Goal: Use online tool/utility: Utilize a website feature to perform a specific function

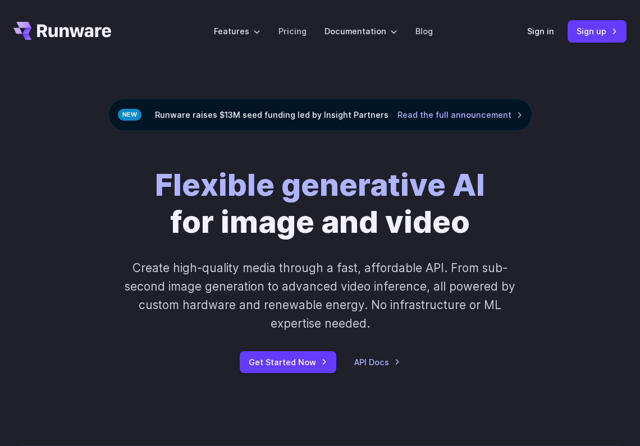
click at [522, 31] on header "Features Tasks Image generation Video generation Sonic Inference Engine™ Models…" at bounding box center [320, 31] width 640 height 63
click at [531, 32] on header "Features Tasks Image generation Video generation Sonic Inference Engine™ Models…" at bounding box center [320, 31] width 640 height 63
click at [534, 34] on link "Sign in" at bounding box center [540, 31] width 27 height 13
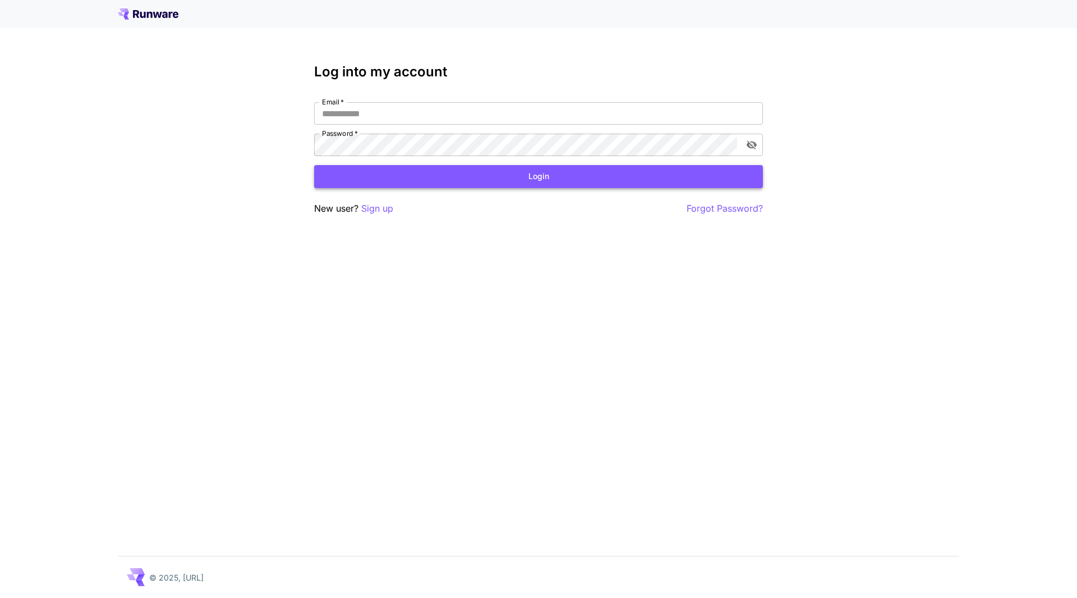
type input "**********"
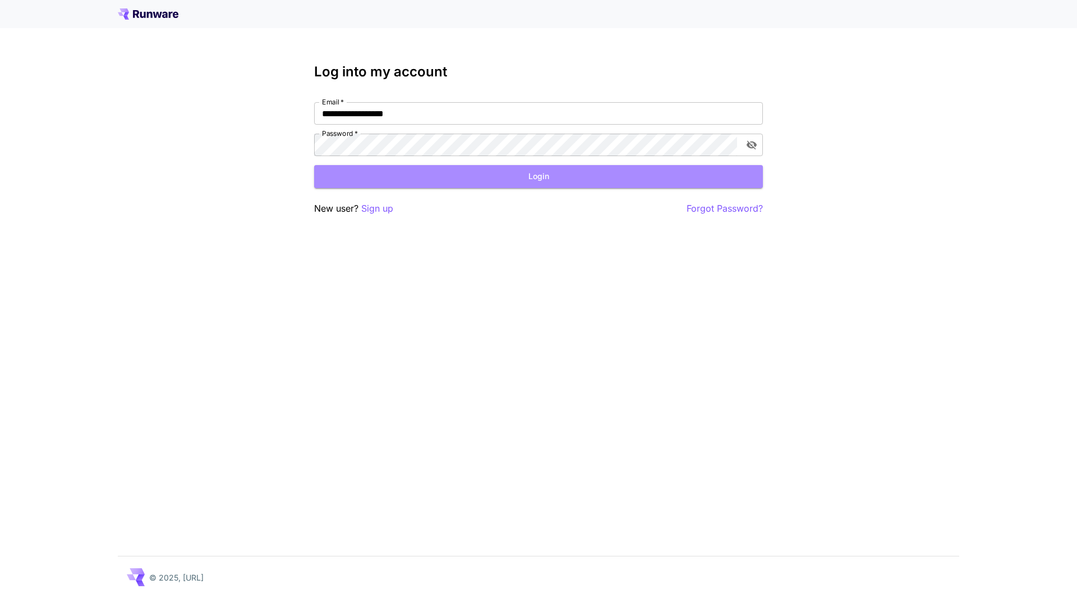
click at [568, 176] on button "Login" at bounding box center [538, 176] width 449 height 23
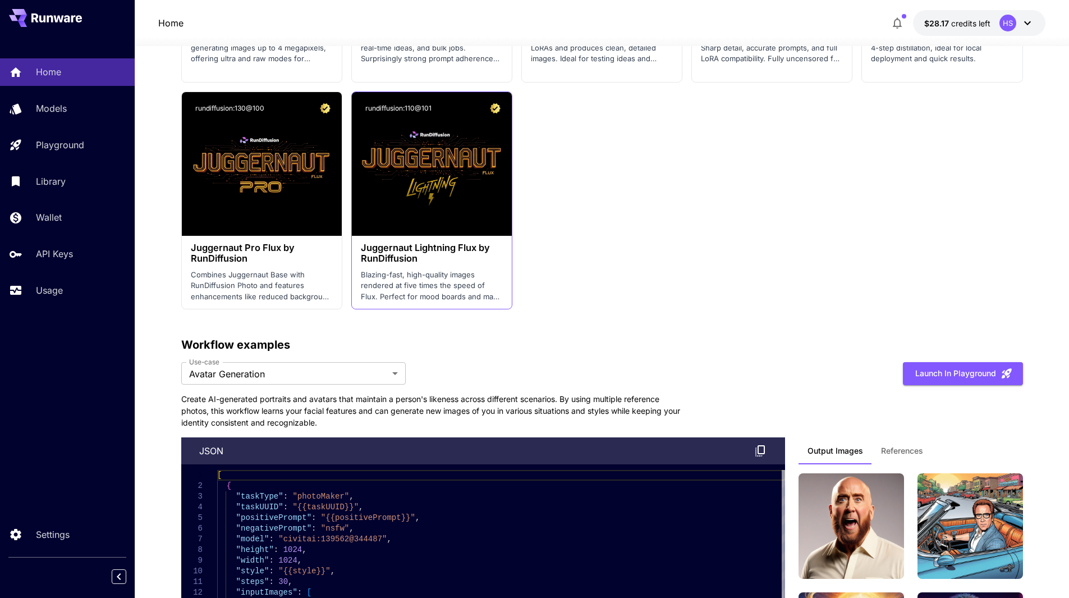
scroll to position [2357, 0]
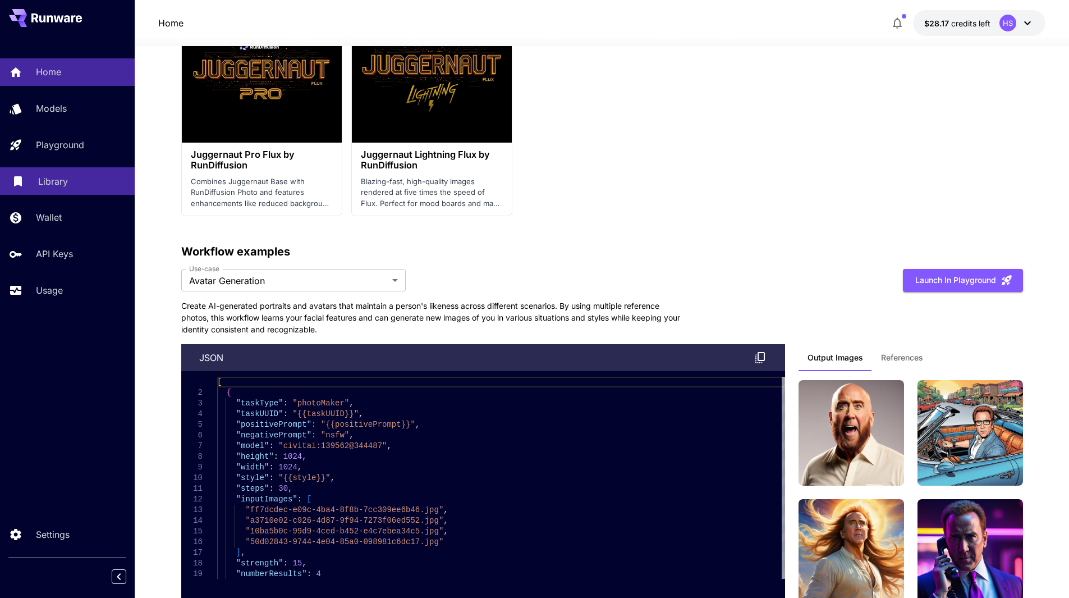
click at [49, 187] on p "Library" at bounding box center [53, 181] width 30 height 13
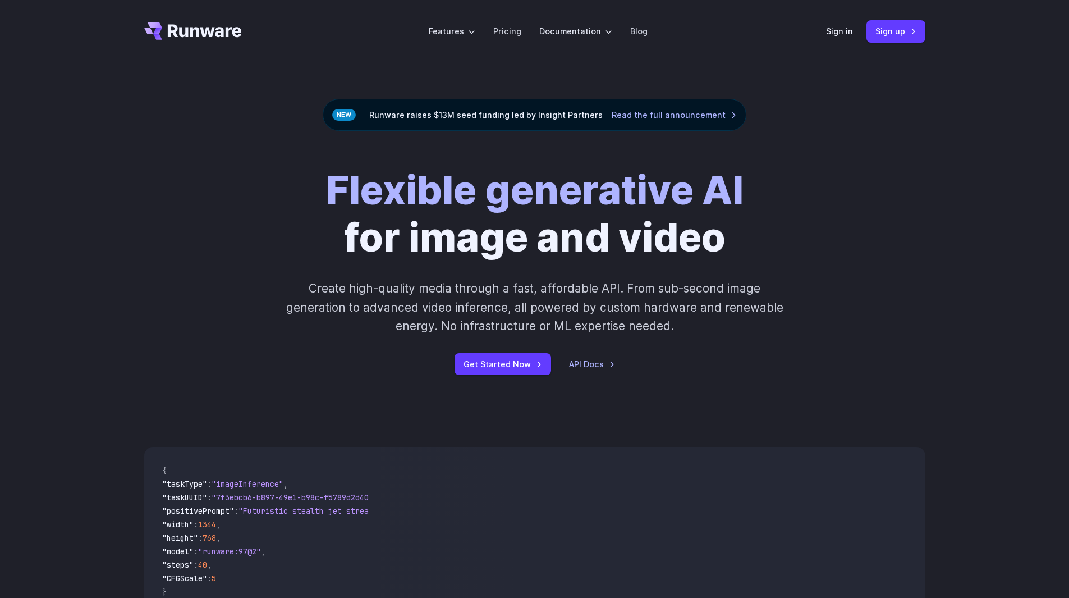
click at [829, 39] on div "Sign in Sign up" at bounding box center [875, 31] width 99 height 22
click at [833, 35] on link "Sign in" at bounding box center [839, 31] width 27 height 13
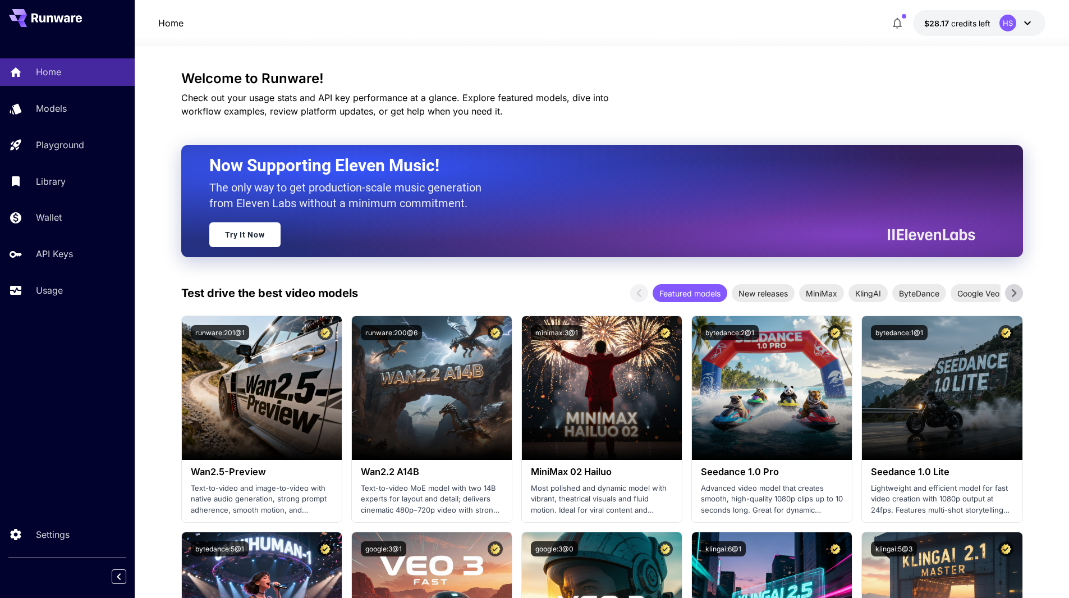
click at [1028, 22] on icon at bounding box center [1027, 22] width 13 height 13
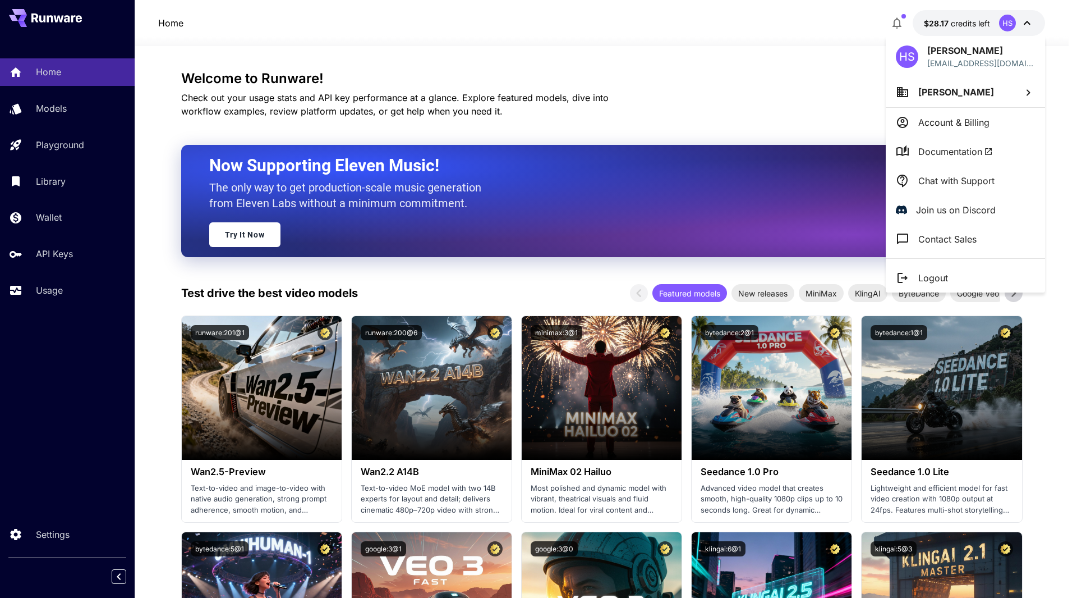
click at [962, 182] on p "Chat with Support" at bounding box center [957, 180] width 76 height 13
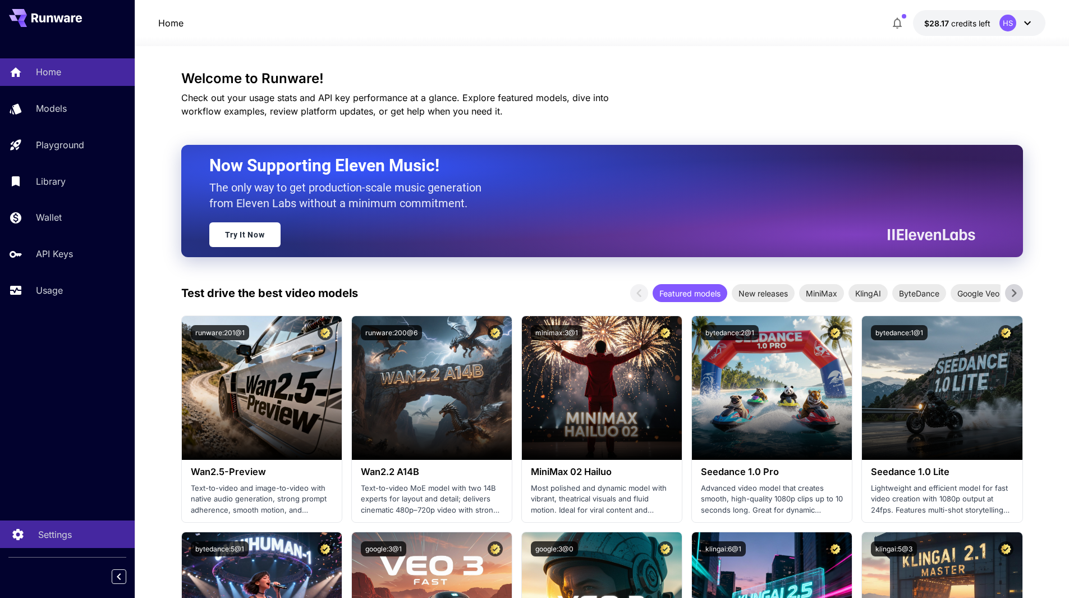
click at [45, 542] on link "Settings" at bounding box center [67, 533] width 135 height 27
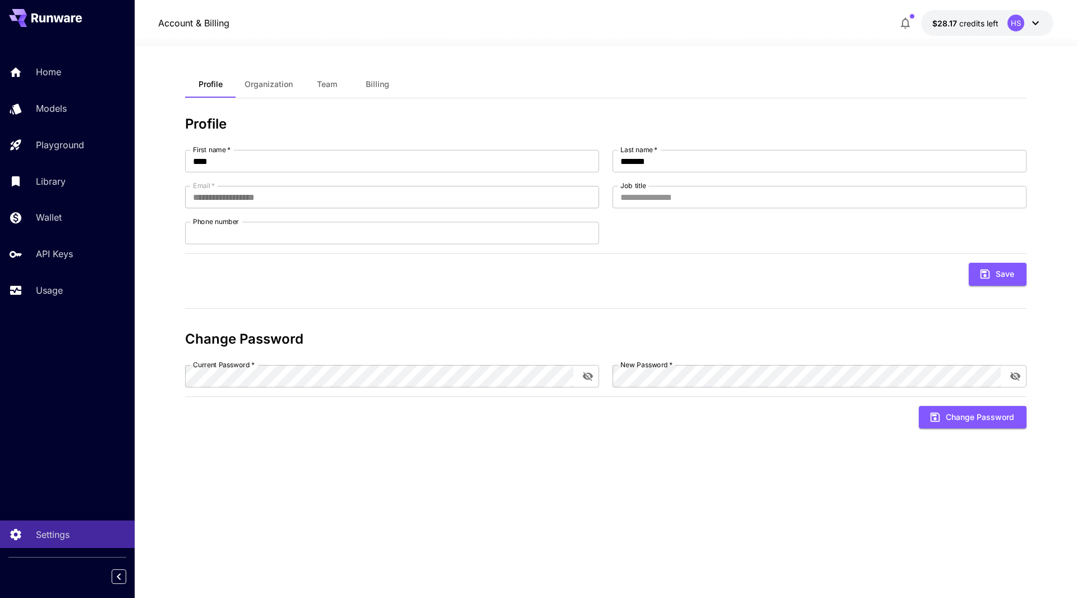
click at [348, 76] on button "Team" at bounding box center [327, 84] width 51 height 27
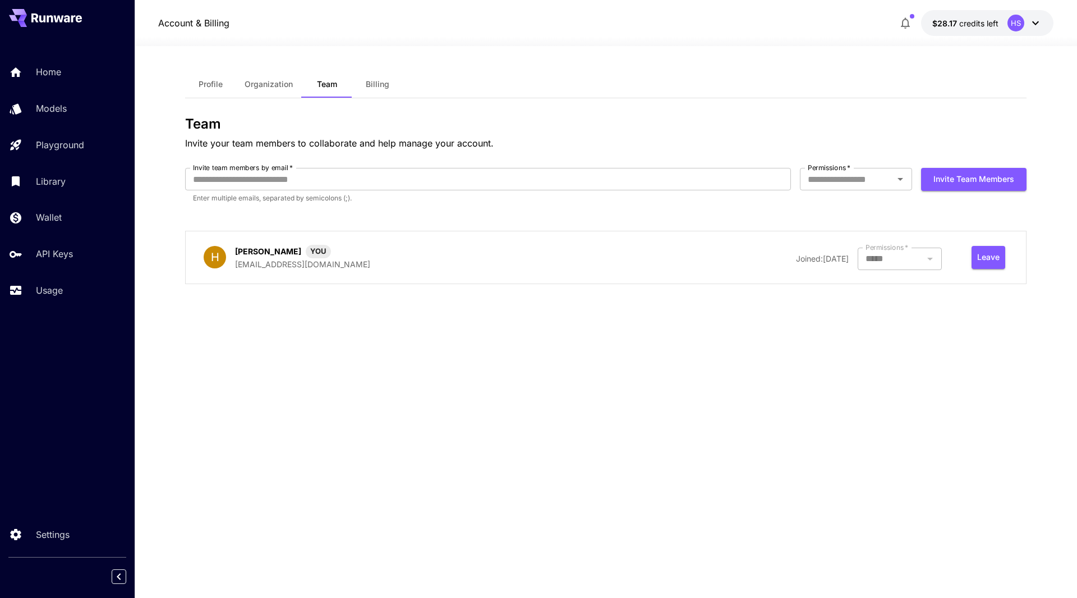
click at [277, 85] on span "Organization" at bounding box center [269, 84] width 48 height 10
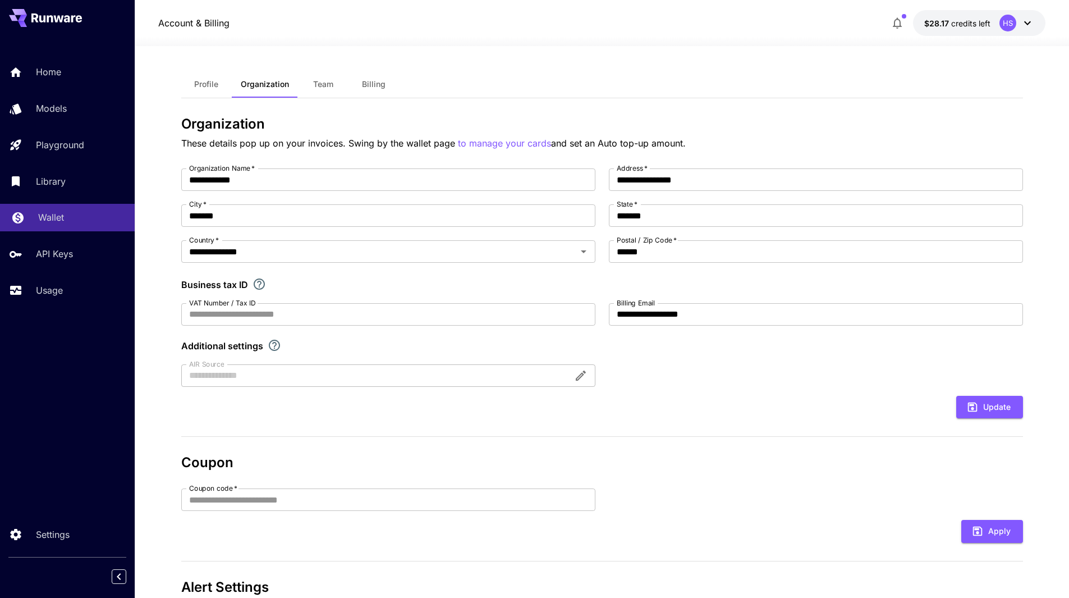
click at [68, 221] on div "Wallet" at bounding box center [82, 216] width 88 height 13
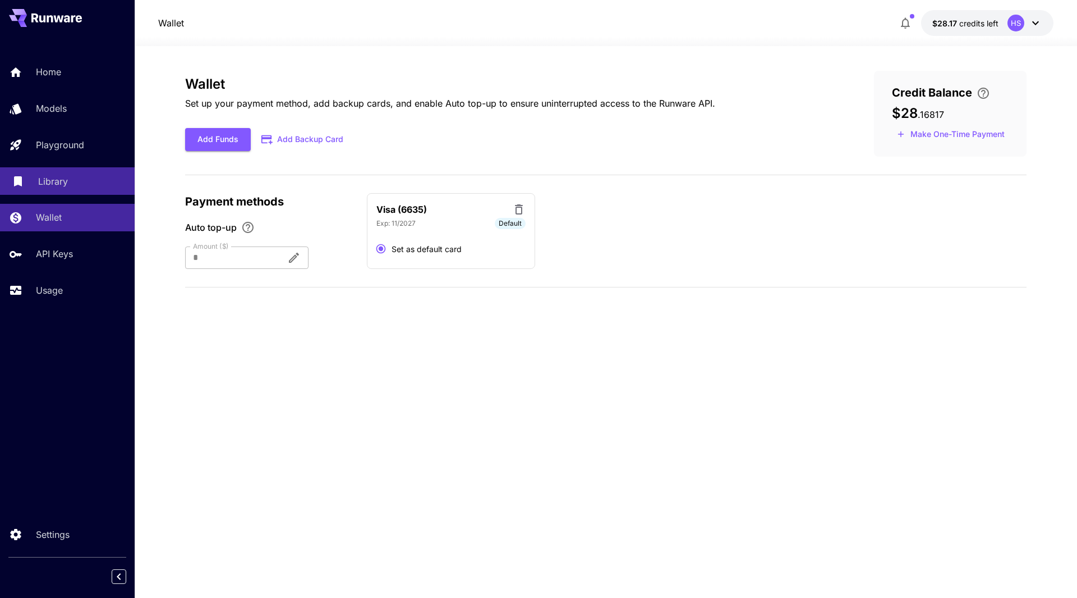
click at [55, 177] on p "Library" at bounding box center [53, 181] width 30 height 13
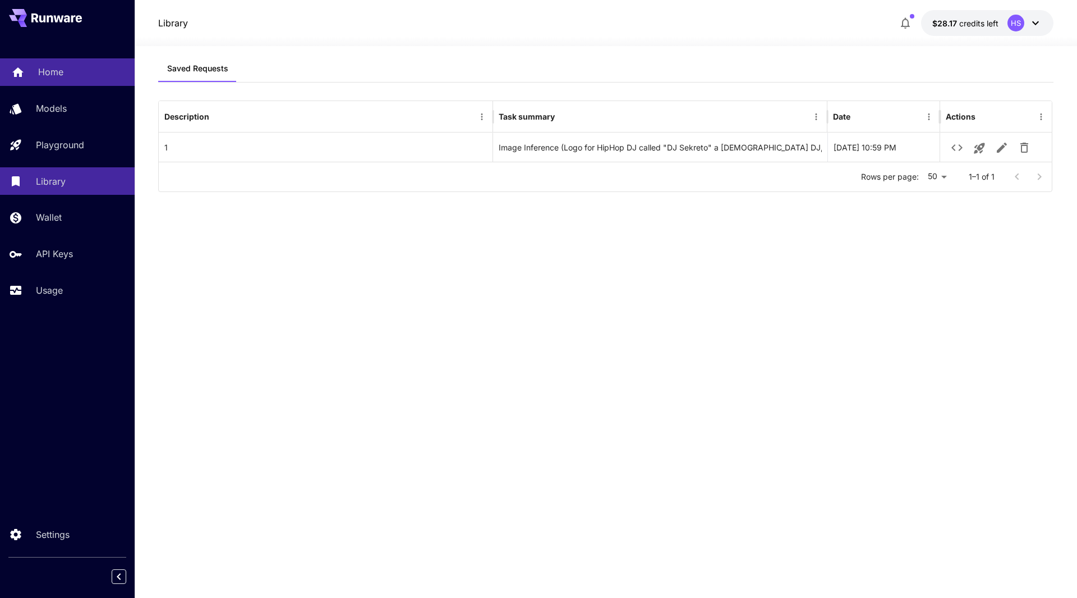
click at [75, 80] on link "Home" at bounding box center [67, 71] width 135 height 27
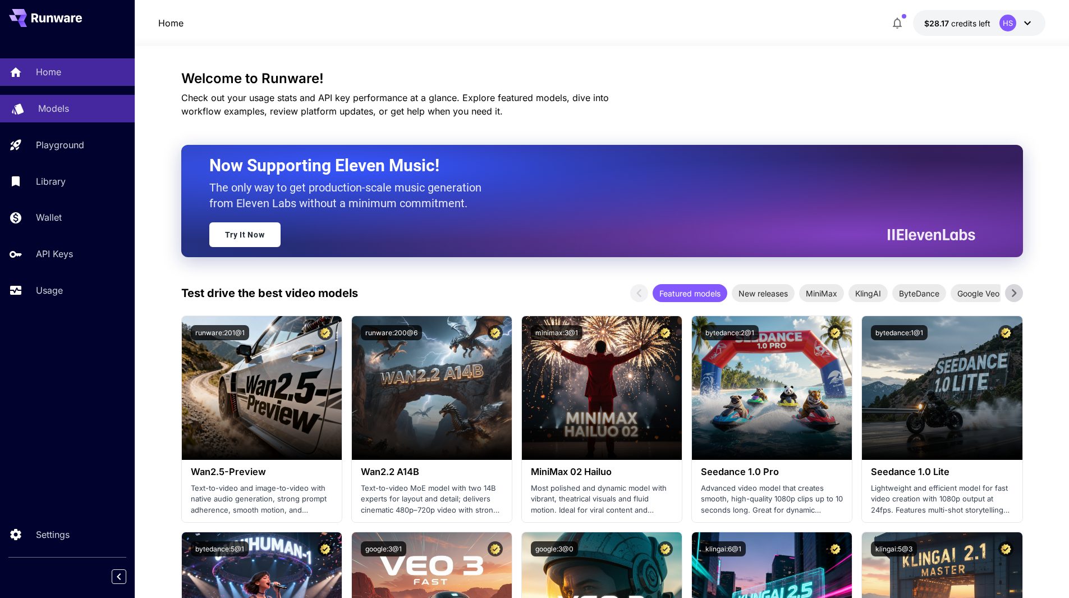
click at [63, 103] on p "Models" at bounding box center [53, 108] width 31 height 13
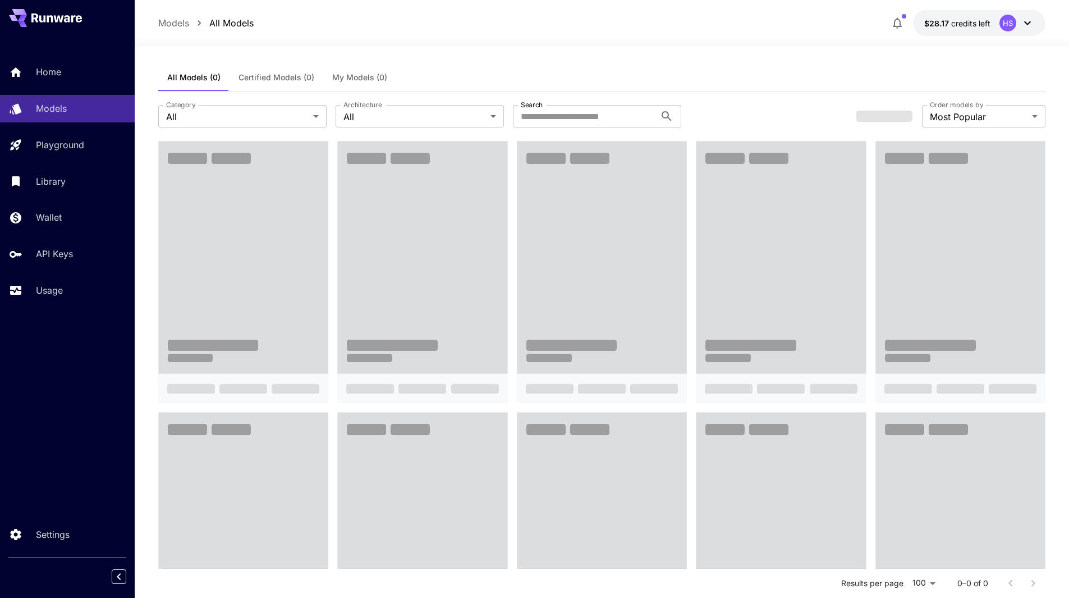
click at [546, 103] on div "**********" at bounding box center [602, 115] width 888 height 49
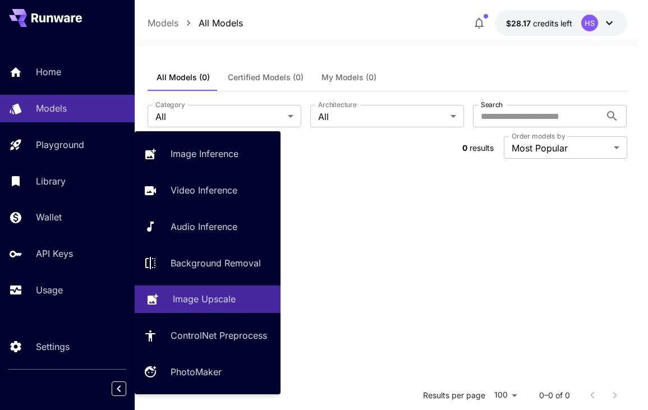
click at [204, 292] on link "Image Upscale" at bounding box center [208, 299] width 146 height 27
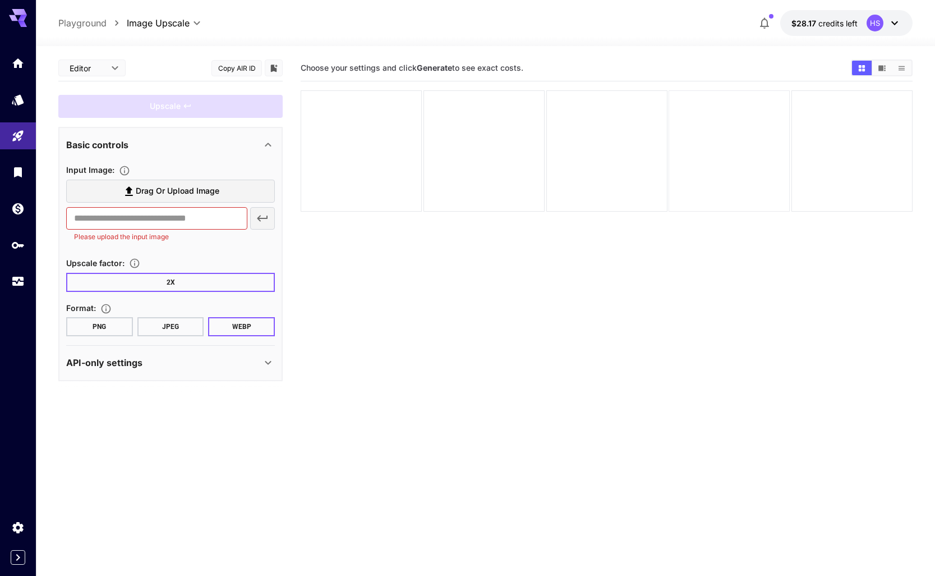
click at [759, 121] on div at bounding box center [729, 150] width 121 height 121
click at [743, 102] on div at bounding box center [729, 150] width 121 height 121
drag, startPoint x: 743, startPoint y: 102, endPoint x: 690, endPoint y: 130, distance: 60.0
click at [743, 102] on div at bounding box center [729, 150] width 121 height 121
click at [147, 192] on span "Drag or upload image" at bounding box center [178, 191] width 84 height 14
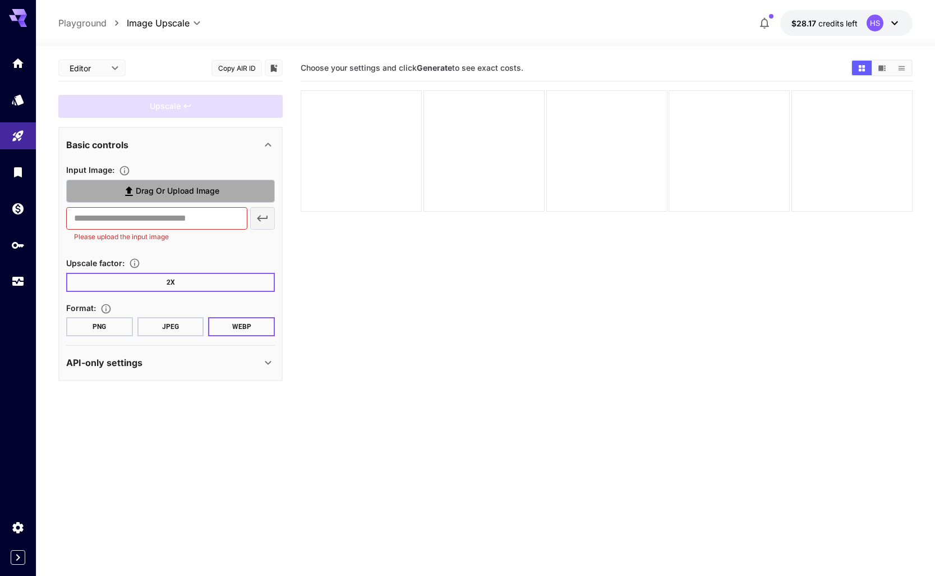
click at [0, 0] on input "Drag or upload image" at bounding box center [0, 0] width 0 height 0
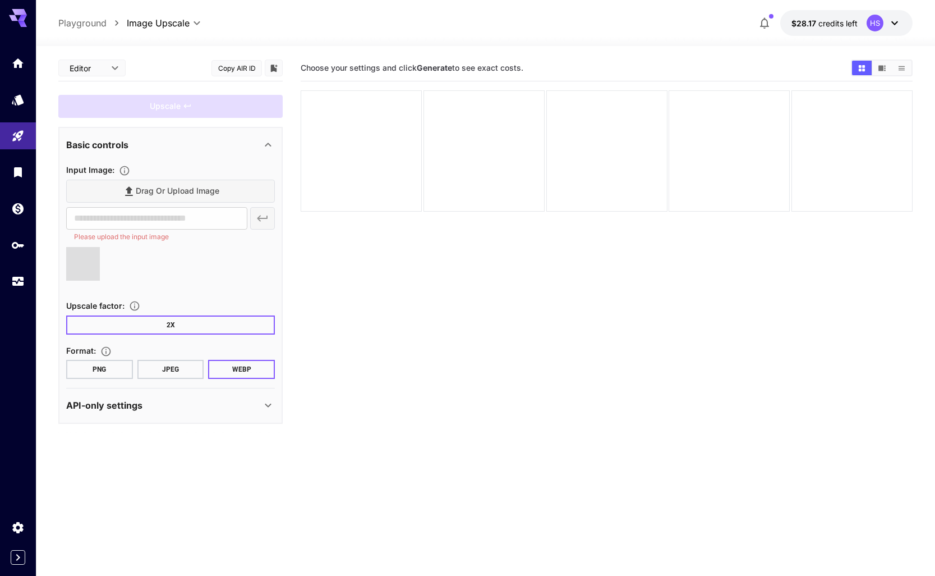
type input "**********"
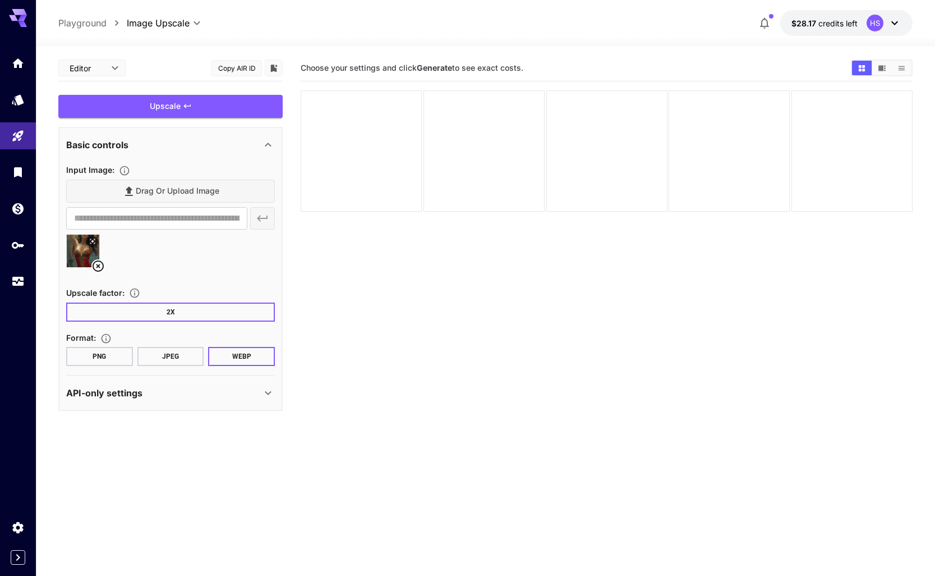
click at [216, 313] on button "2X" at bounding box center [170, 311] width 209 height 19
click at [176, 360] on button "JPEG" at bounding box center [170, 356] width 67 height 19
click at [259, 392] on div "API-only settings" at bounding box center [163, 392] width 195 height 13
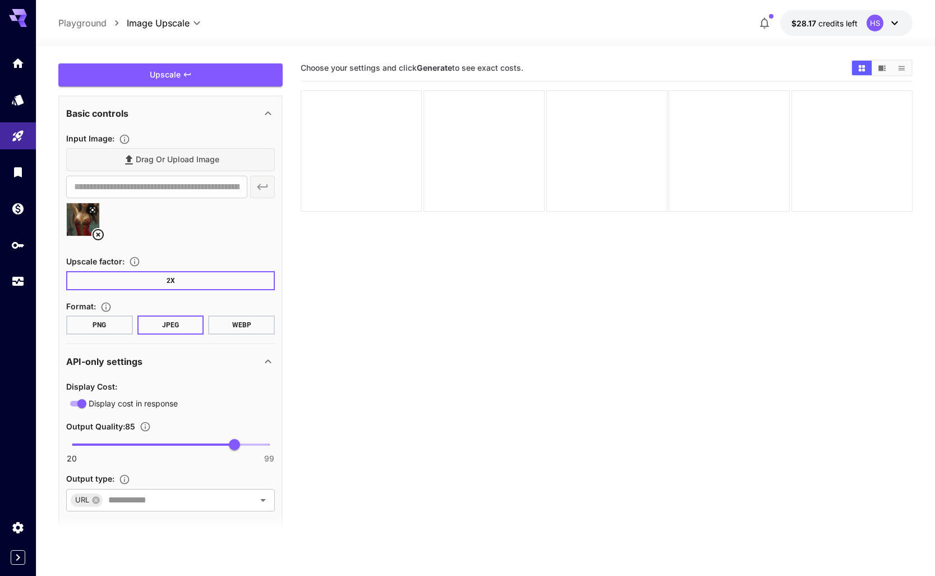
scroll to position [49, 0]
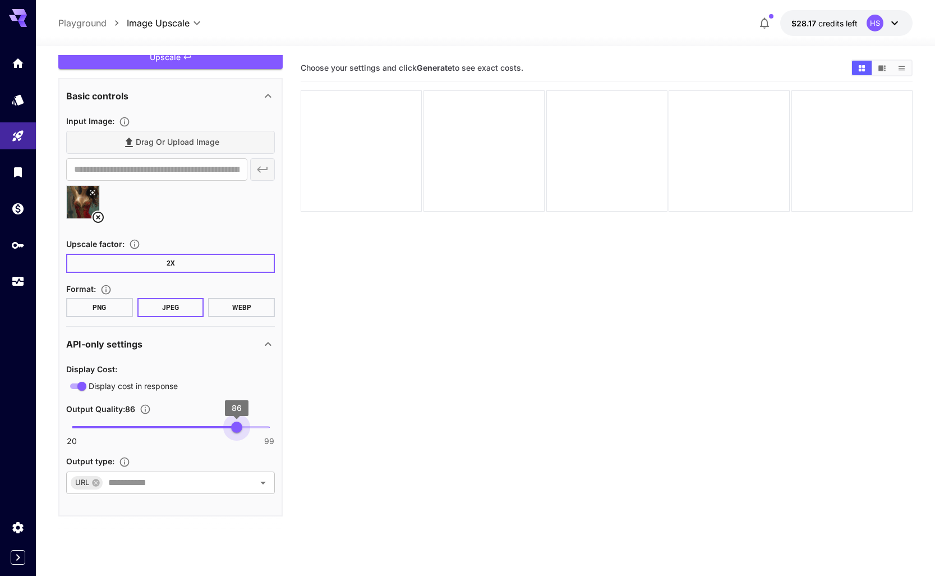
type input "**"
drag, startPoint x: 237, startPoint y: 427, endPoint x: 304, endPoint y: 440, distance: 68.7
click at [293, 433] on main "**********" at bounding box center [485, 347] width 855 height 585
click at [190, 477] on input "text" at bounding box center [171, 483] width 135 height 16
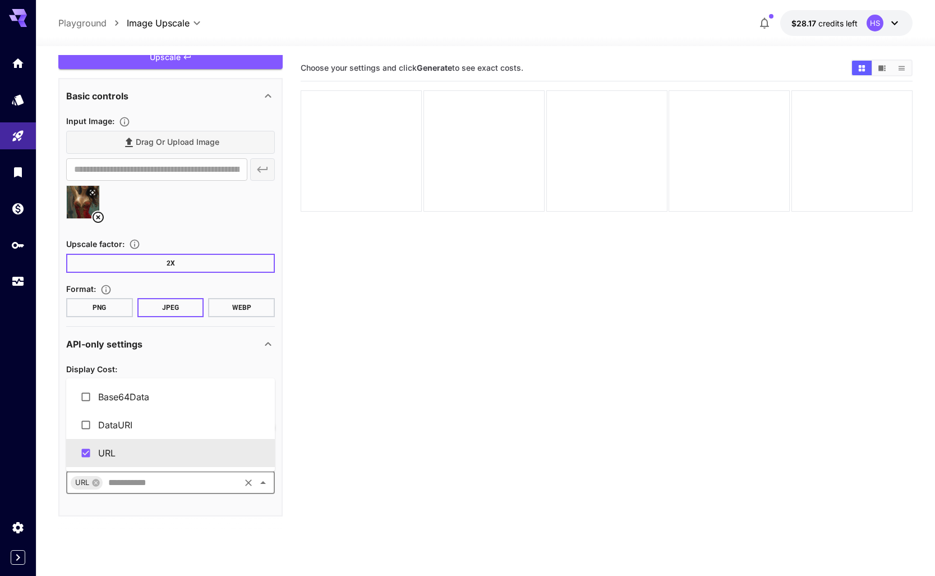
click at [304, 421] on section "Choose your settings and click Generate to see exact costs." at bounding box center [607, 343] width 612 height 576
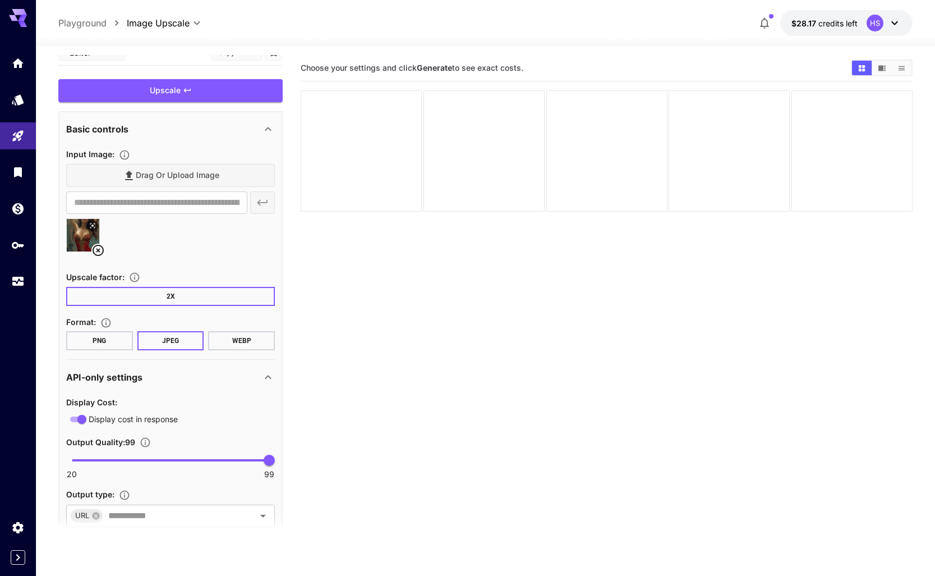
scroll to position [0, 0]
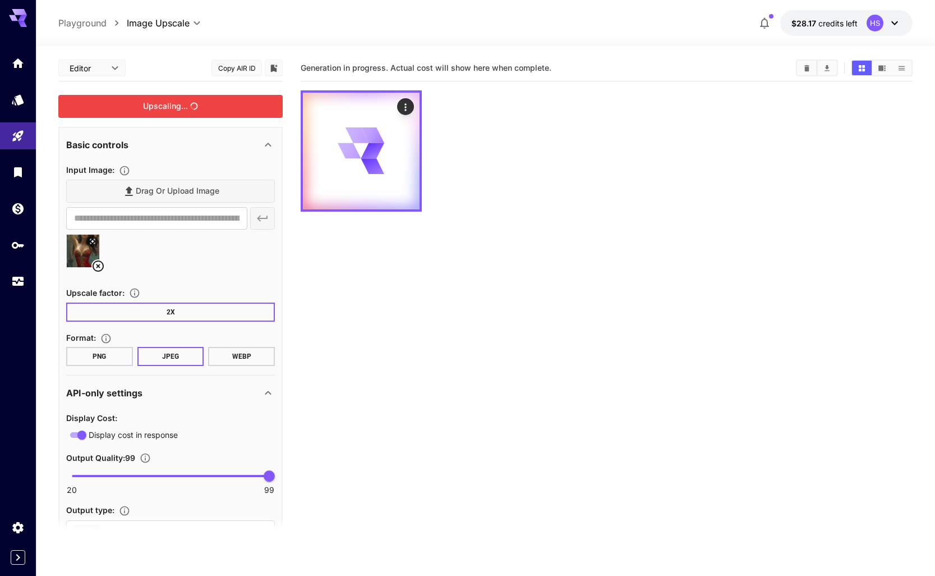
click at [205, 108] on div "Upscaling..." at bounding box center [170, 106] width 224 height 23
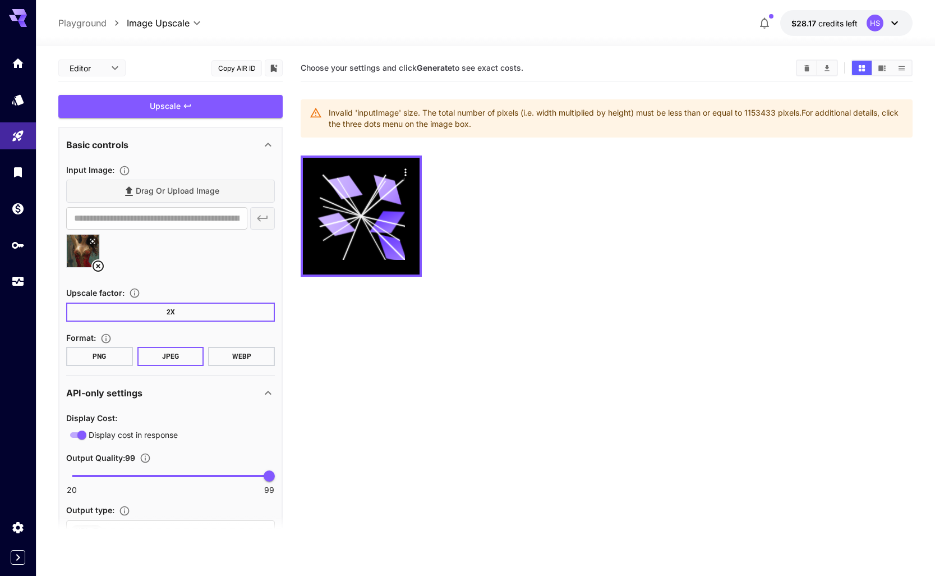
click at [96, 67] on body "**********" at bounding box center [467, 332] width 935 height 664
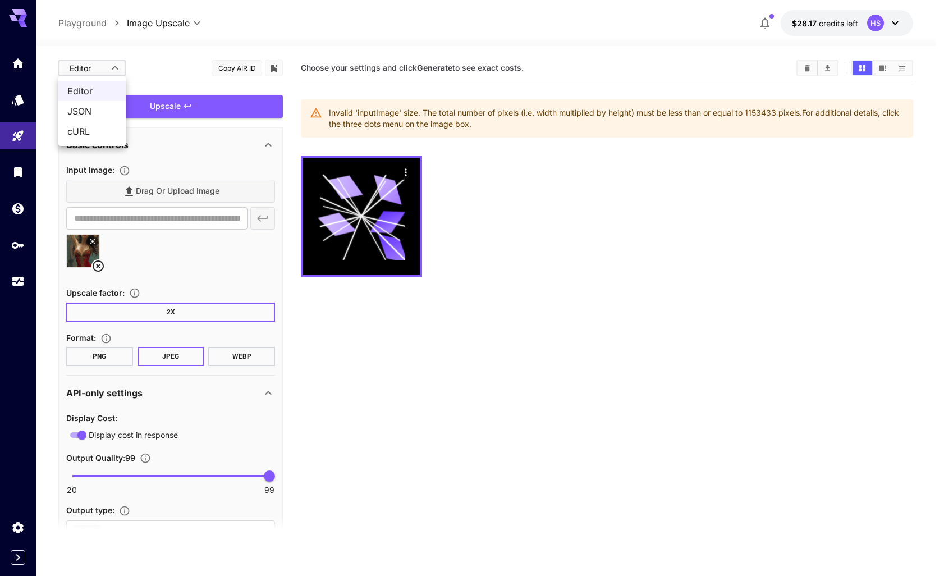
click at [169, 74] on div at bounding box center [472, 288] width 944 height 576
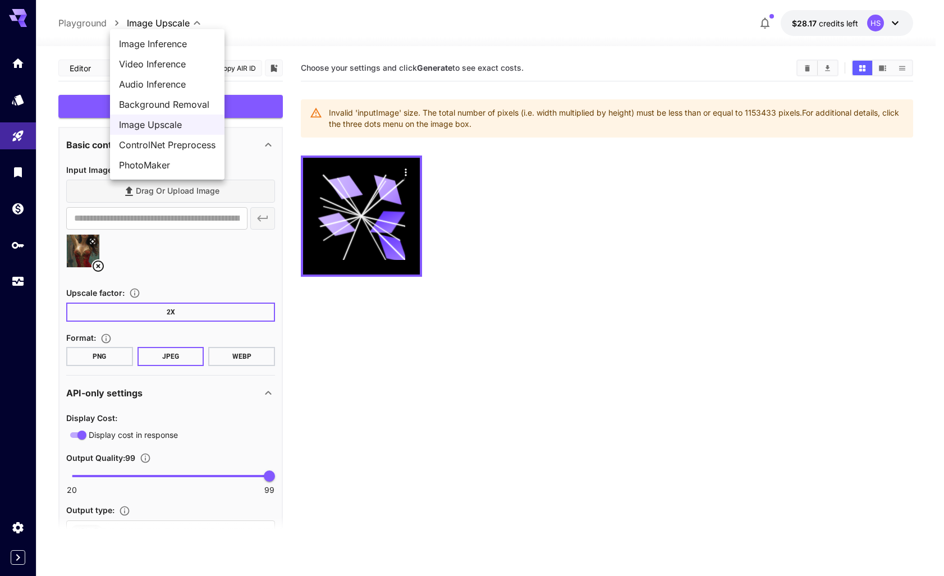
click at [169, 25] on body "**********" at bounding box center [472, 332] width 944 height 664
drag, startPoint x: 240, startPoint y: 37, endPoint x: 232, endPoint y: 74, distance: 38.0
click at [240, 37] on div at bounding box center [472, 288] width 944 height 576
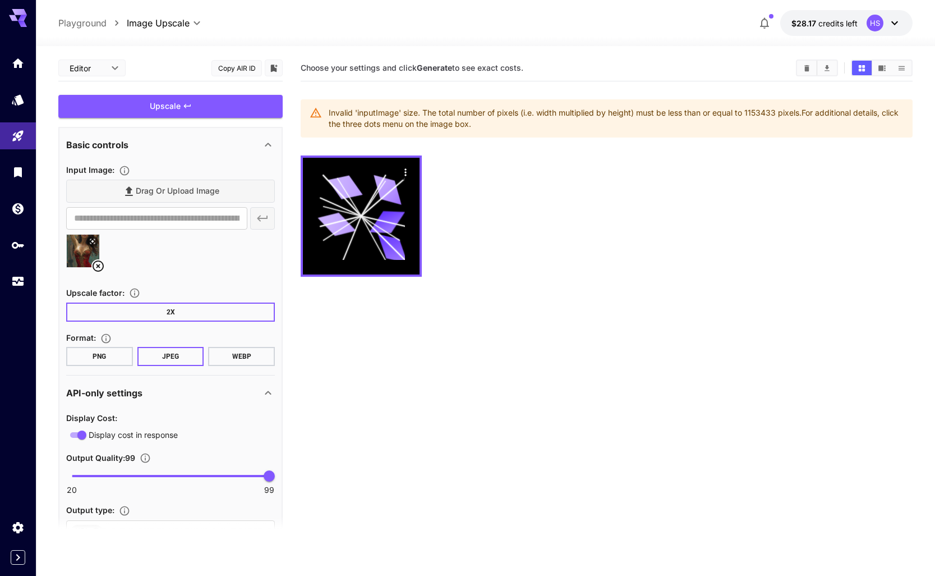
click at [200, 101] on div "Upscale" at bounding box center [170, 106] width 224 height 23
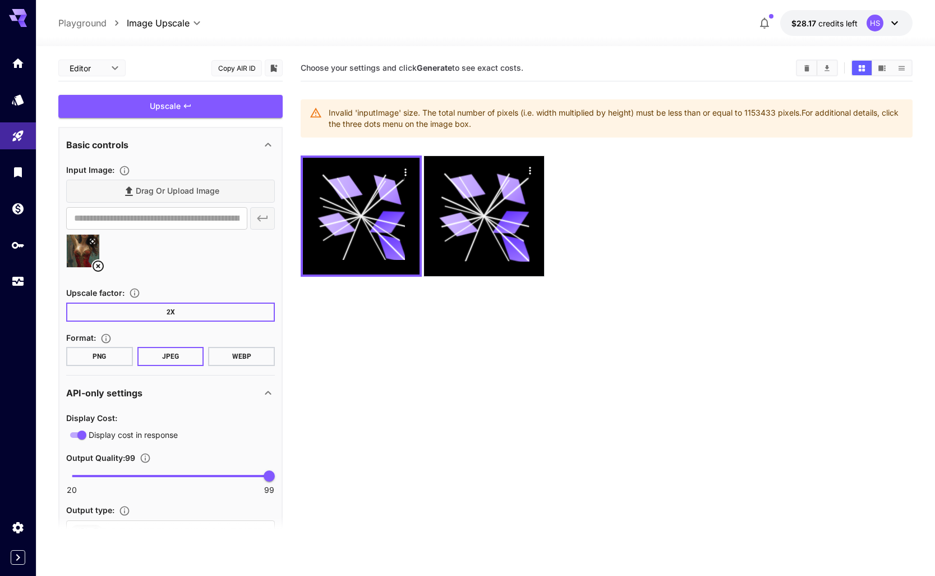
click at [143, 192] on div "Drag or upload image" at bounding box center [170, 191] width 209 height 23
click at [93, 272] on icon at bounding box center [97, 265] width 13 height 13
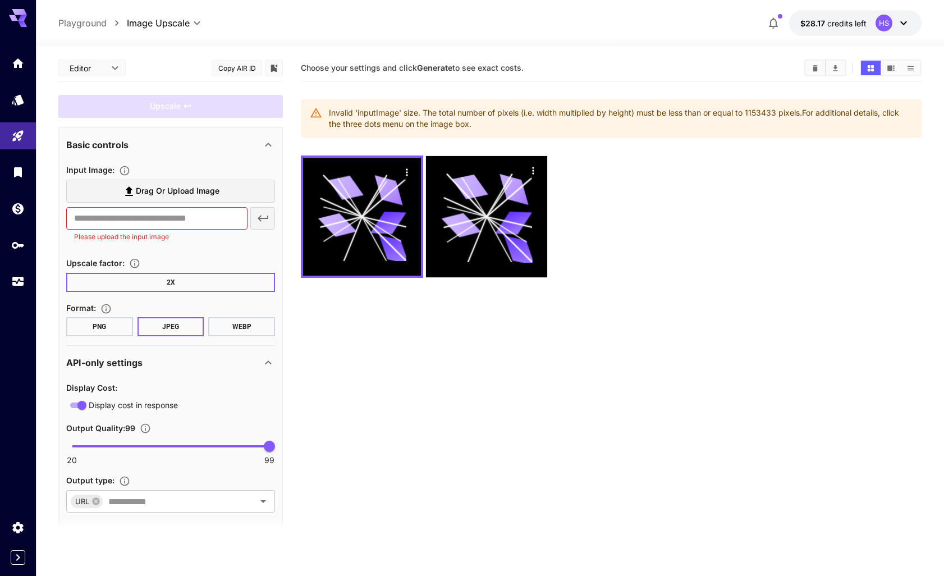
click at [100, 66] on body "**********" at bounding box center [472, 332] width 944 height 664
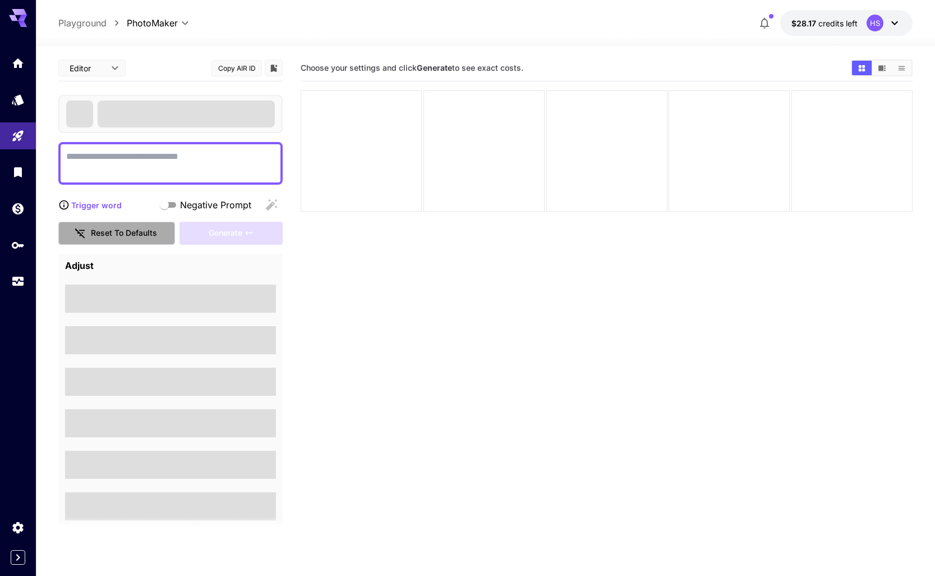
click at [101, 229] on button "Reset to defaults" at bounding box center [116, 233] width 117 height 23
click at [169, 21] on body "**********" at bounding box center [472, 332] width 944 height 664
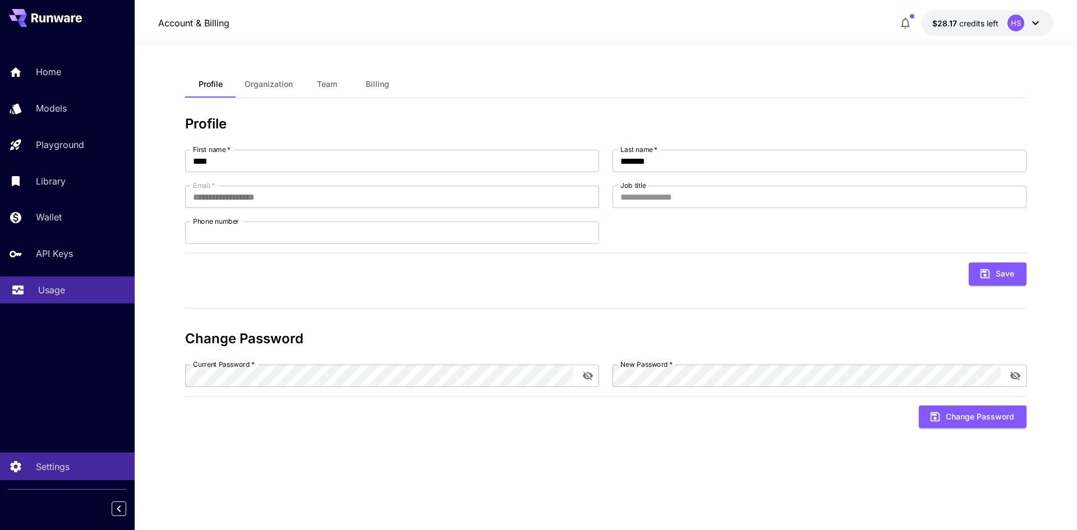
click at [57, 293] on p "Usage" at bounding box center [51, 289] width 27 height 13
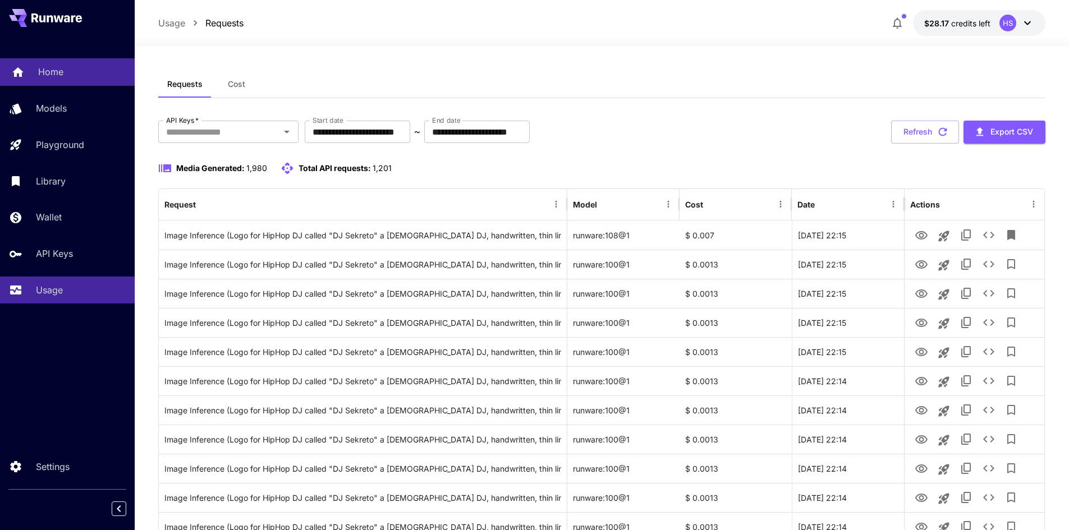
click at [56, 74] on p "Home" at bounding box center [50, 71] width 25 height 13
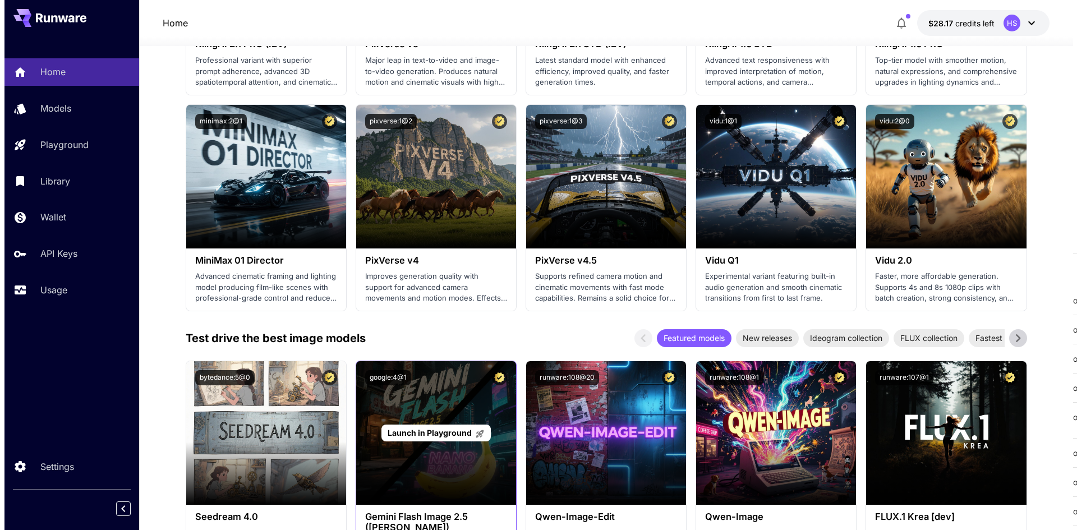
scroll to position [1234, 0]
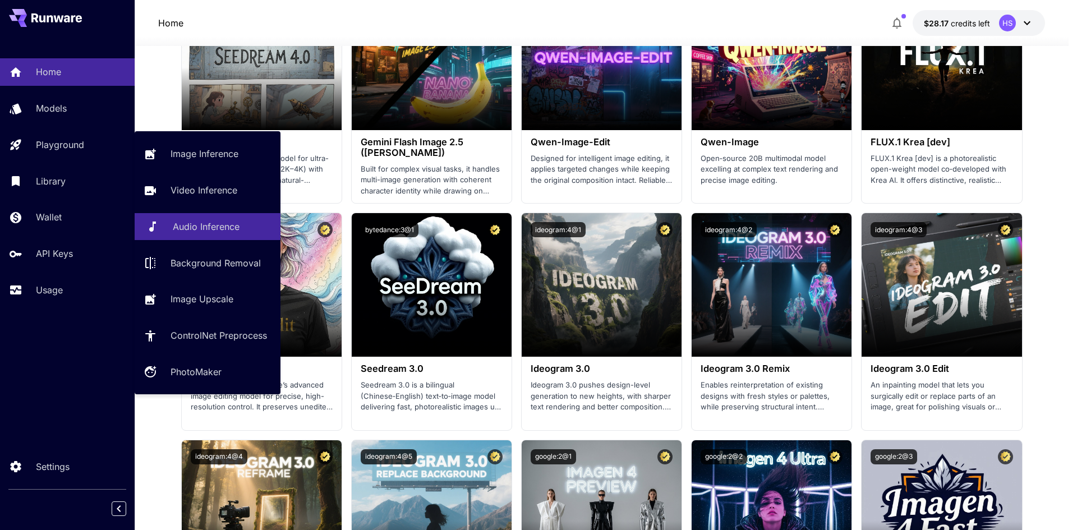
click at [229, 224] on p "Audio Inference" at bounding box center [206, 226] width 67 height 13
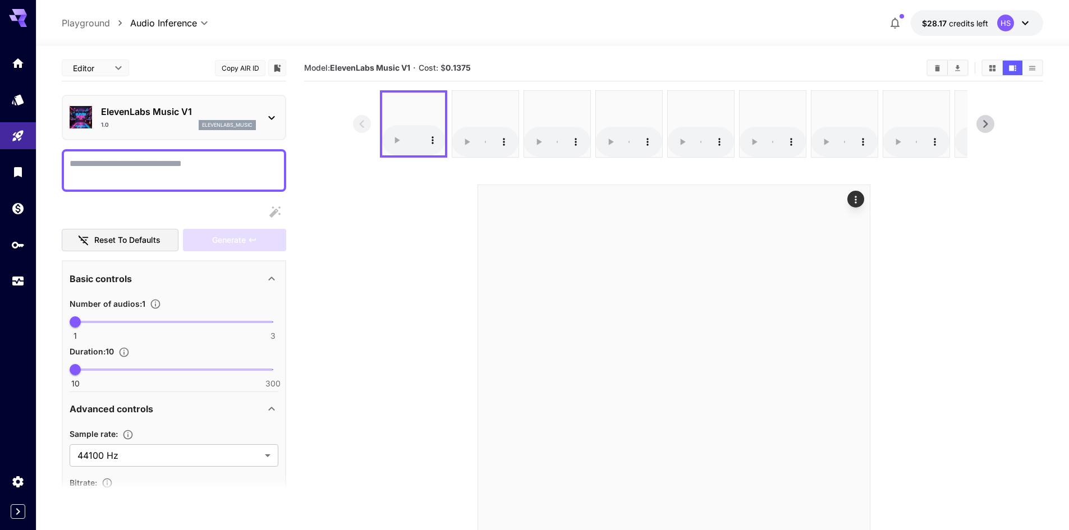
click at [162, 19] on body "**********" at bounding box center [534, 309] width 1069 height 619
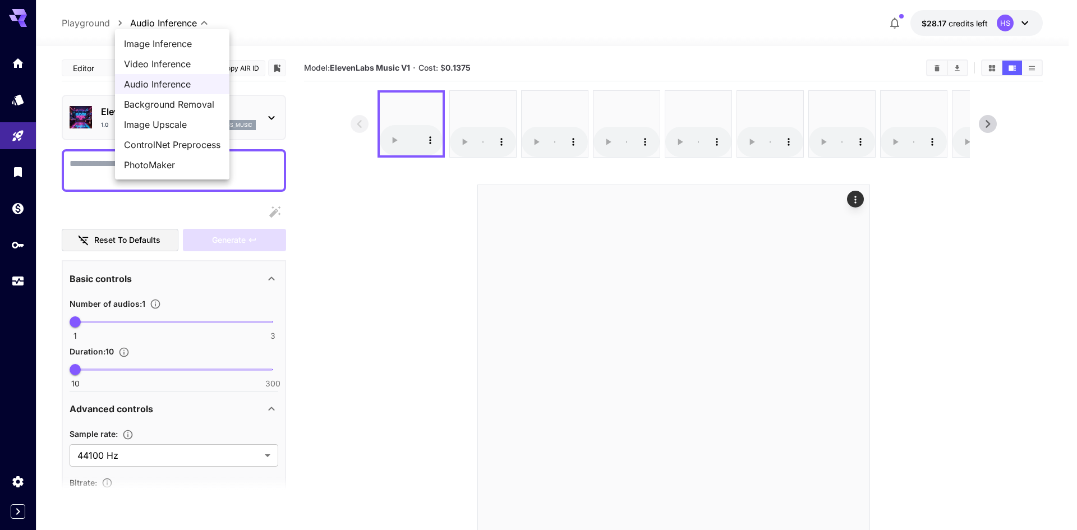
click at [19, 512] on div at bounding box center [538, 265] width 1077 height 530
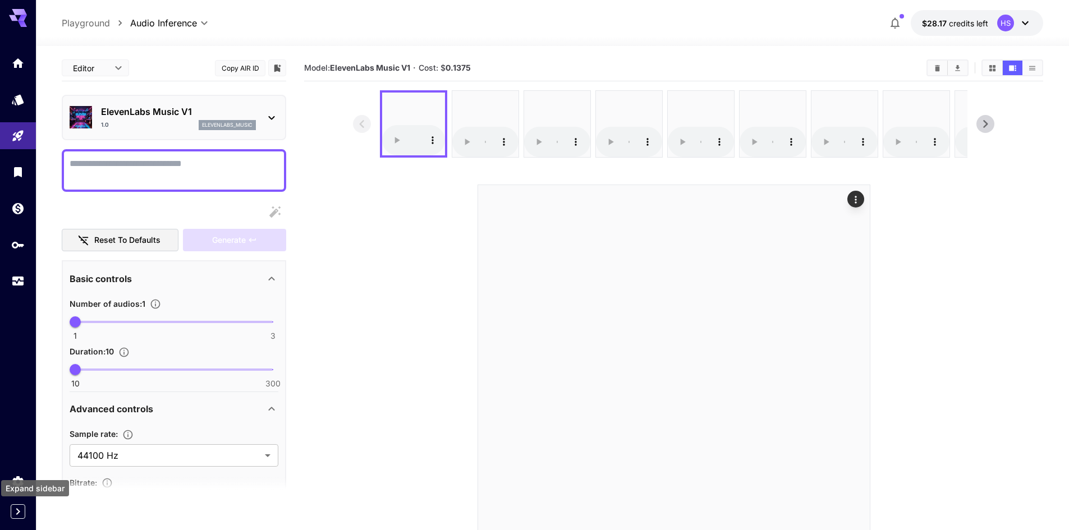
click at [19, 512] on icon "Expand sidebar" at bounding box center [17, 511] width 13 height 13
